Goal: Task Accomplishment & Management: Manage account settings

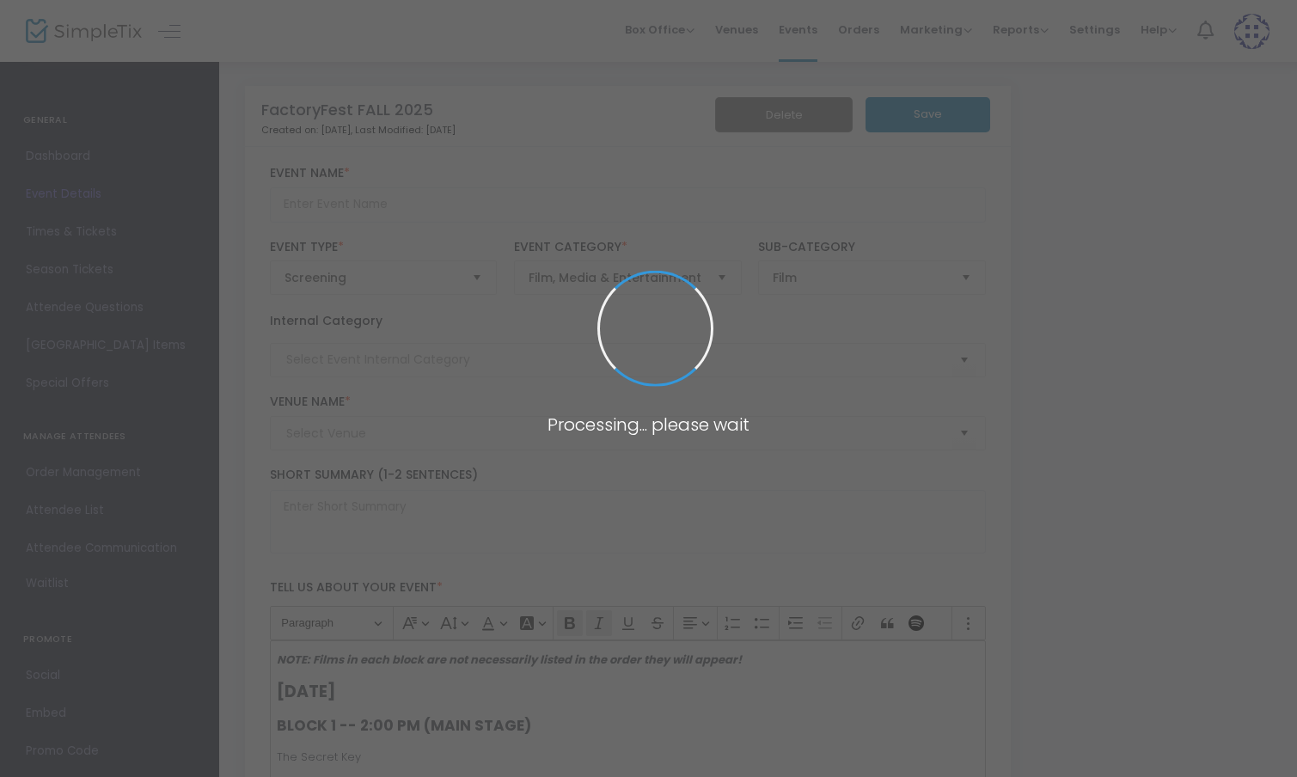
type input "FactoryFest FALL 2025"
type textarea "FactoryFest -- An international film festival held quarterly in [GEOGRAPHIC_DAT…"
type input "Buy Tickets"
type input "[PERSON_NAME][GEOGRAPHIC_DATA]"
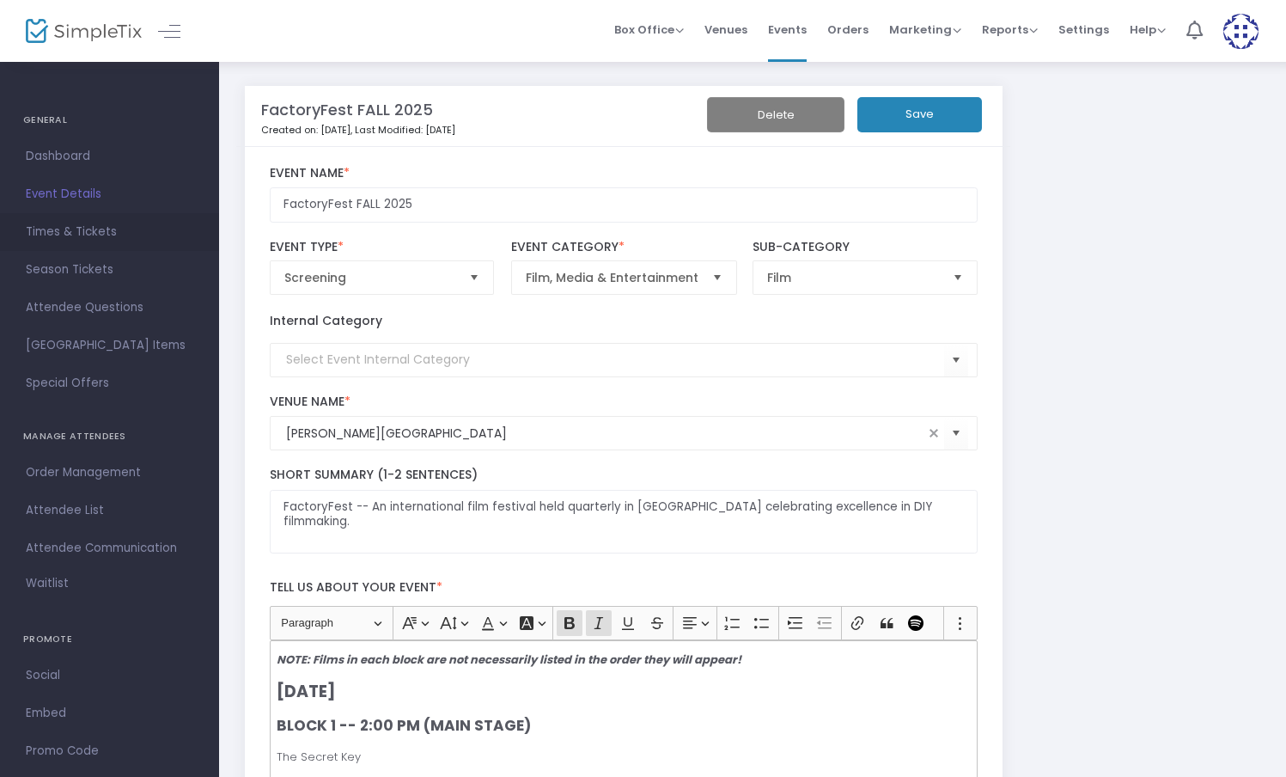
click at [43, 236] on span "Times & Tickets" at bounding box center [110, 232] width 168 height 22
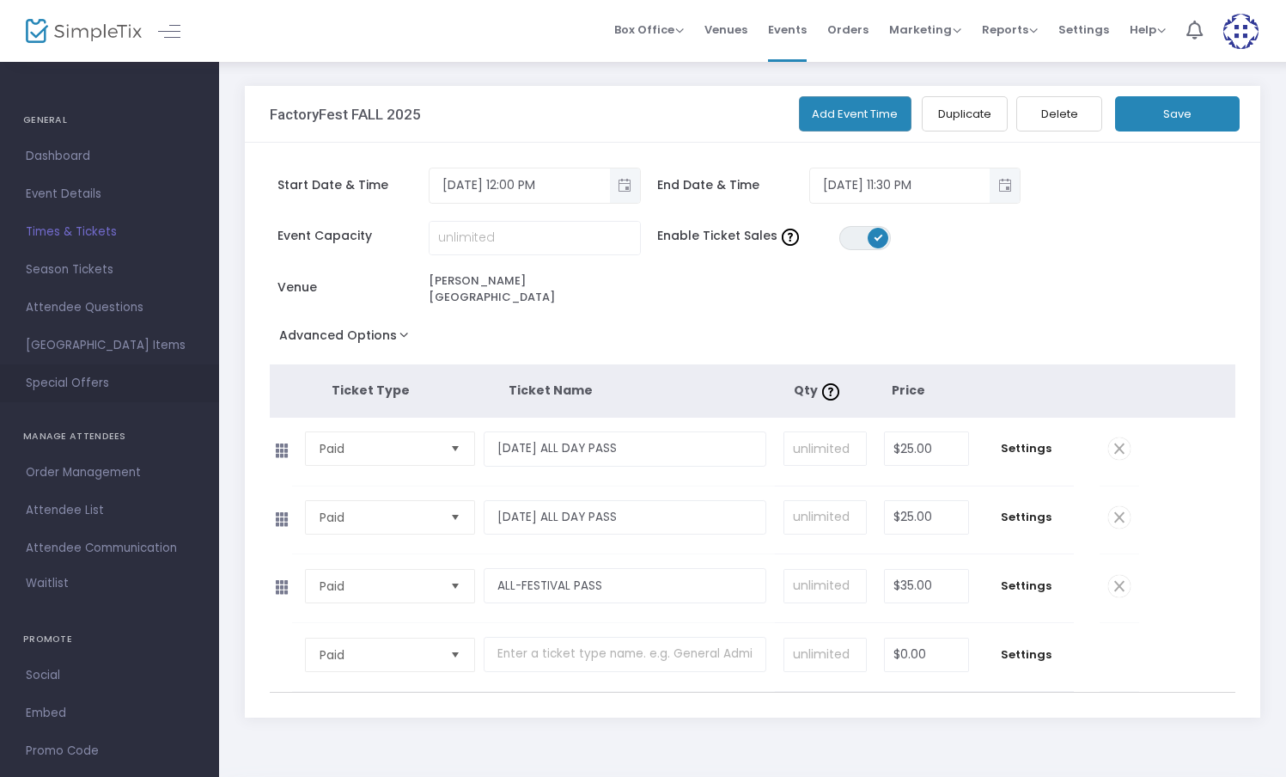
click at [52, 381] on span "Special Offers" at bounding box center [110, 383] width 168 height 22
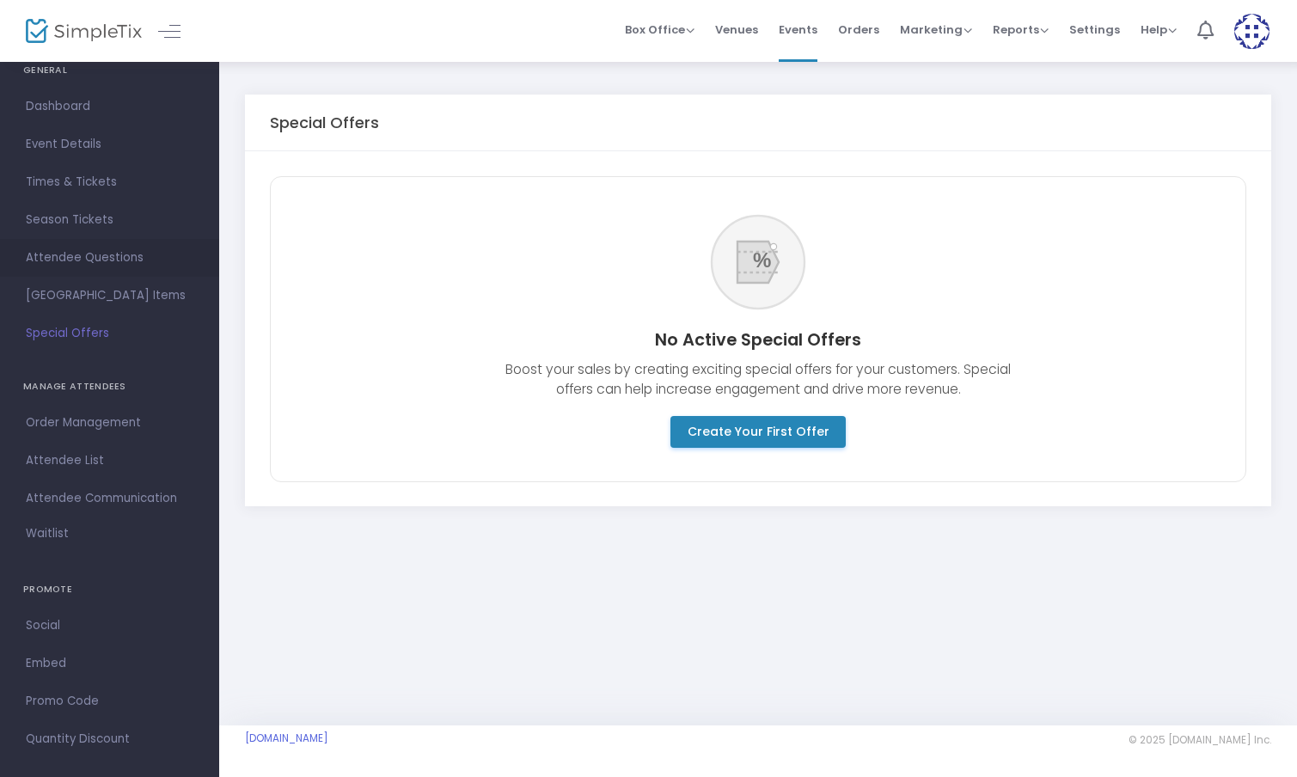
scroll to position [68, 0]
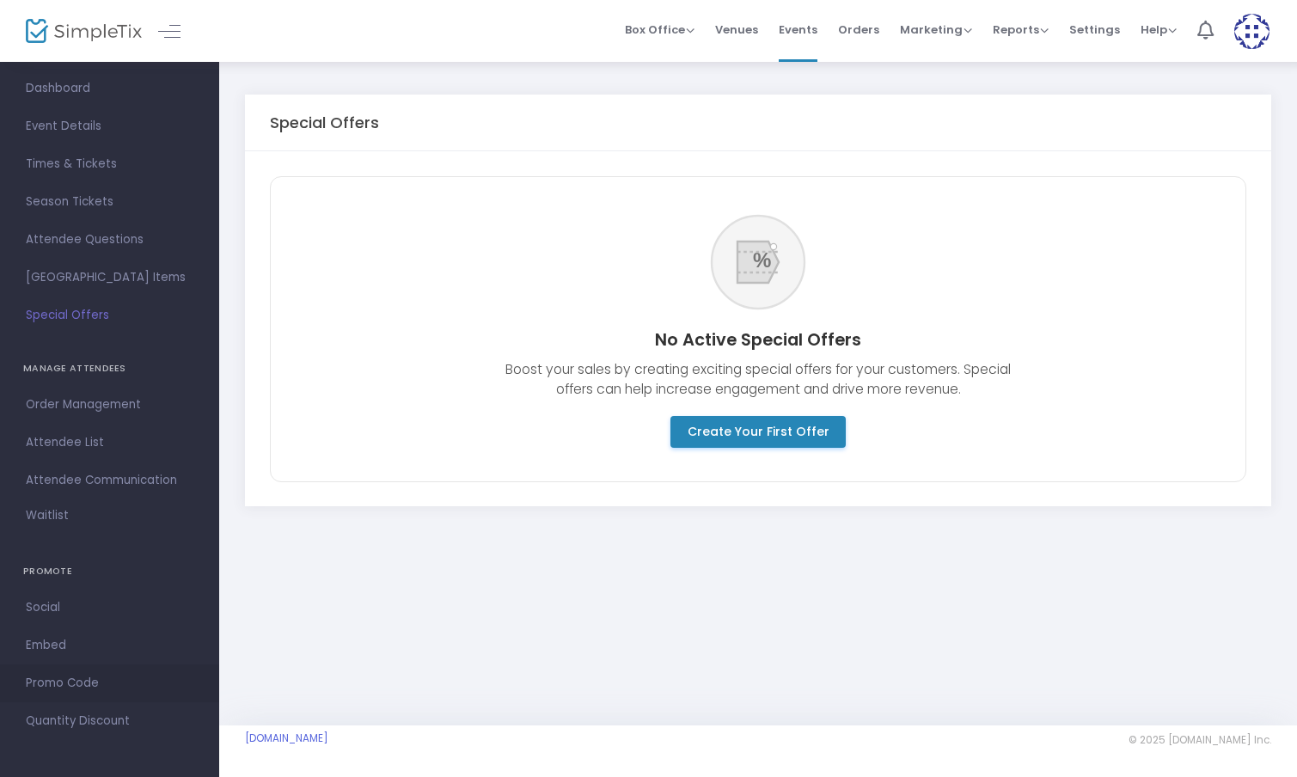
click at [43, 681] on span "Promo Code" at bounding box center [110, 683] width 168 height 22
